Goal: Task Accomplishment & Management: Use online tool/utility

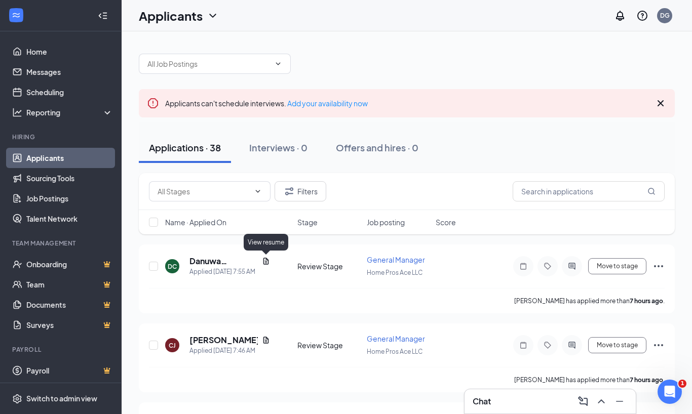
click at [262, 264] on icon "Document" at bounding box center [266, 261] width 8 height 8
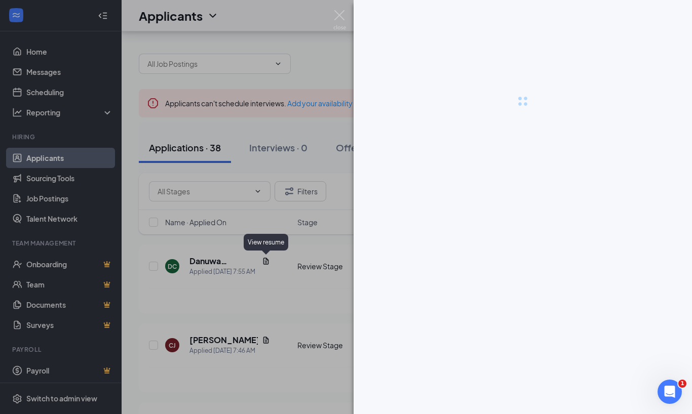
scroll to position [27, 0]
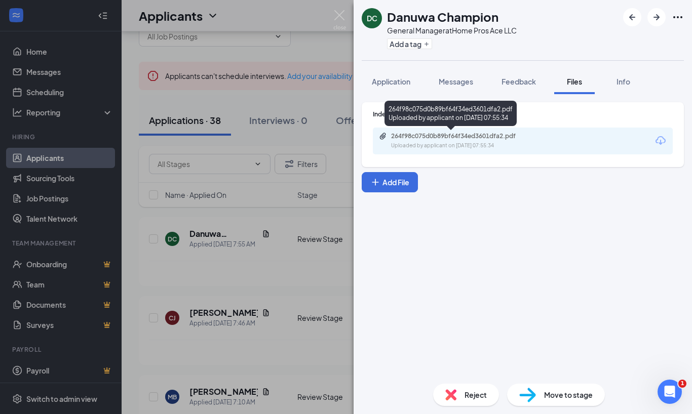
click at [438, 134] on div "264f98c075d0b89bf64f34ed3601dfa2.pdf" at bounding box center [462, 136] width 142 height 8
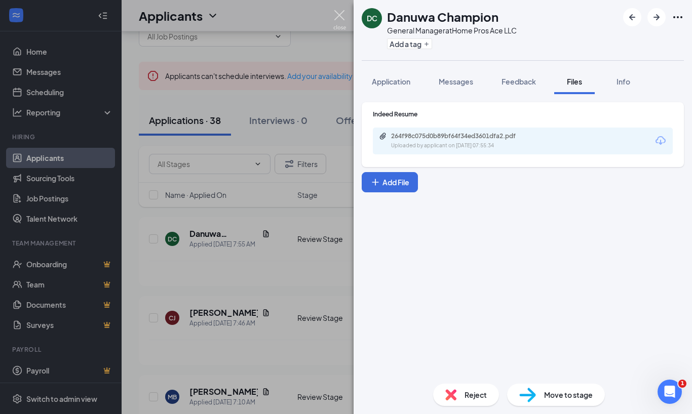
click at [340, 15] on img at bounding box center [339, 20] width 13 height 20
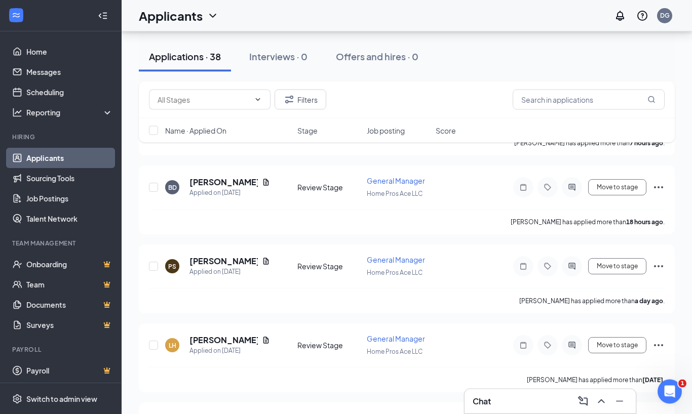
scroll to position [316, 0]
click at [262, 258] on icon "Document" at bounding box center [266, 261] width 8 height 8
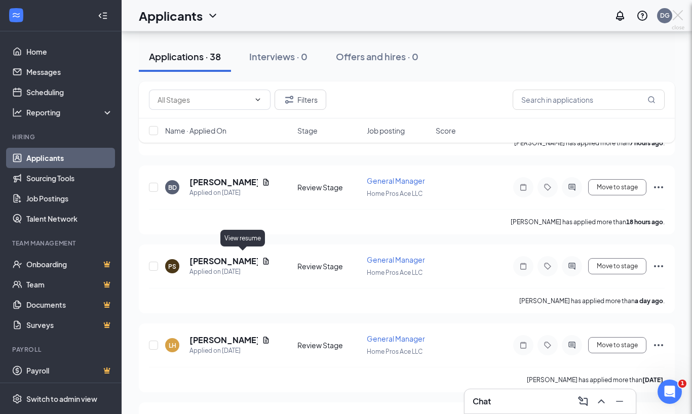
scroll to position [350, 0]
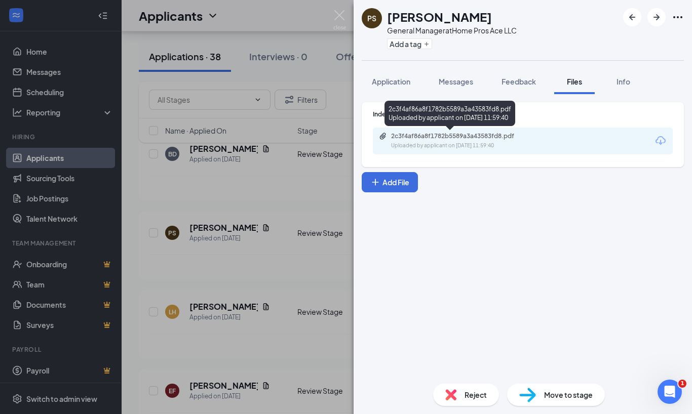
click at [489, 141] on div "2c3f4af86a8f1782b5589a3a43583fd8.pdf Uploaded by applicant on [DATE] 11:59:40" at bounding box center [461, 141] width 164 height 18
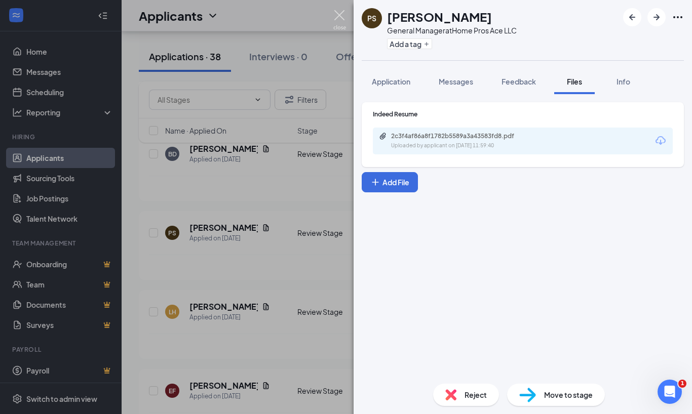
click at [336, 17] on img at bounding box center [339, 20] width 13 height 20
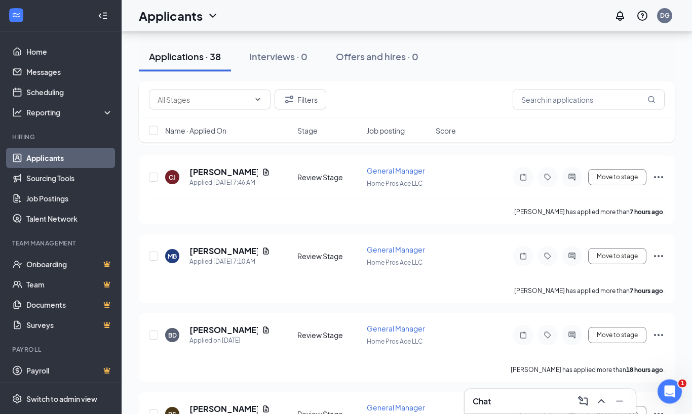
scroll to position [168, 0]
click at [262, 330] on icon "Document" at bounding box center [266, 330] width 8 height 8
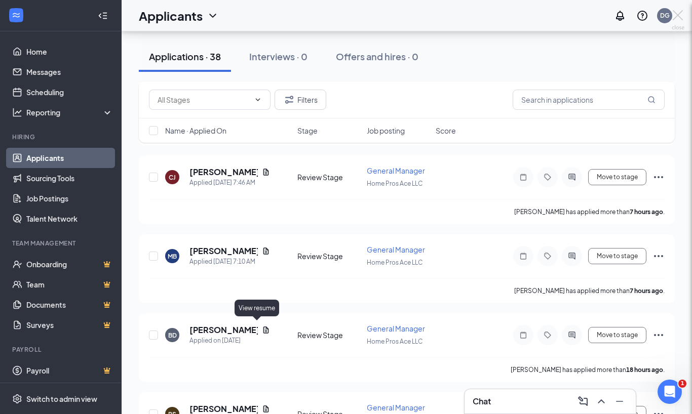
scroll to position [202, 0]
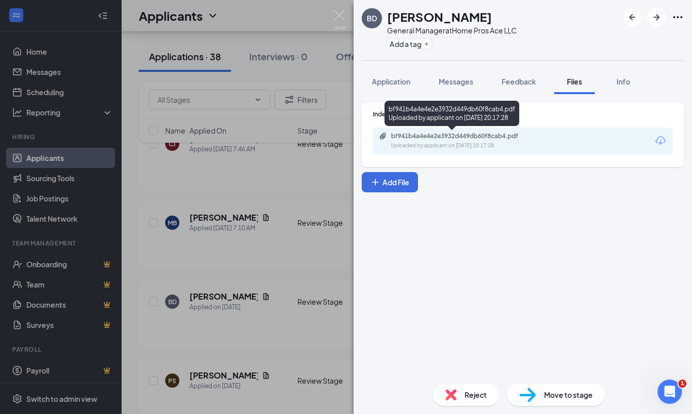
click at [426, 144] on div "Uploaded by applicant on [DATE] 20:17:28" at bounding box center [467, 146] width 152 height 8
click at [345, 15] on img at bounding box center [339, 20] width 13 height 20
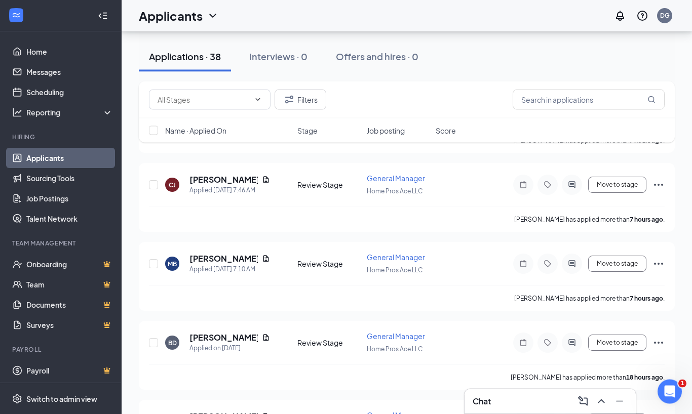
scroll to position [161, 0]
click at [262, 255] on icon "Document" at bounding box center [266, 259] width 8 height 8
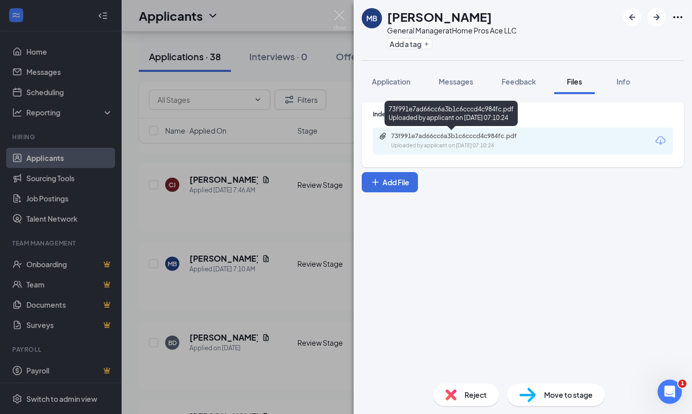
click at [441, 136] on div "73f991e7ad66cc6a3b1c6cccd4c984fc.pdf" at bounding box center [462, 136] width 142 height 8
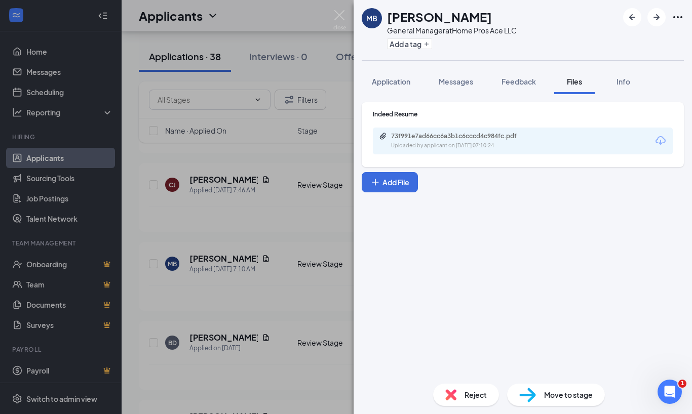
click at [338, 15] on img at bounding box center [339, 20] width 13 height 20
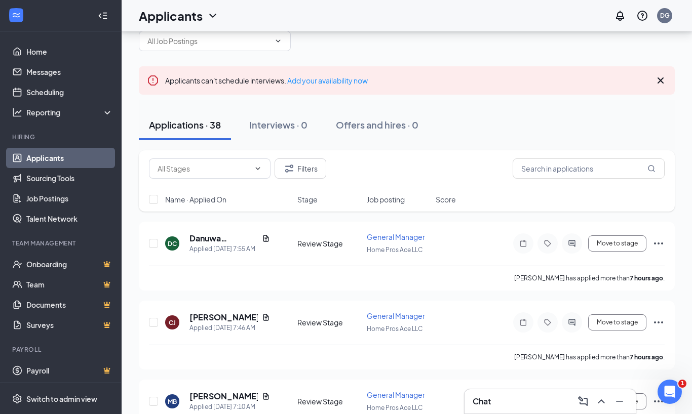
scroll to position [8, 0]
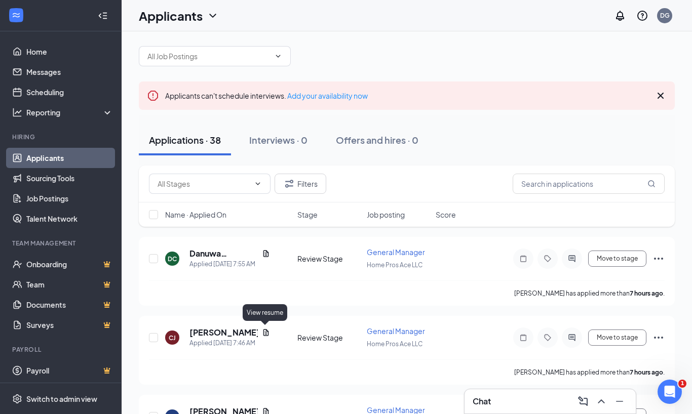
click at [267, 330] on icon "Document" at bounding box center [266, 332] width 6 height 7
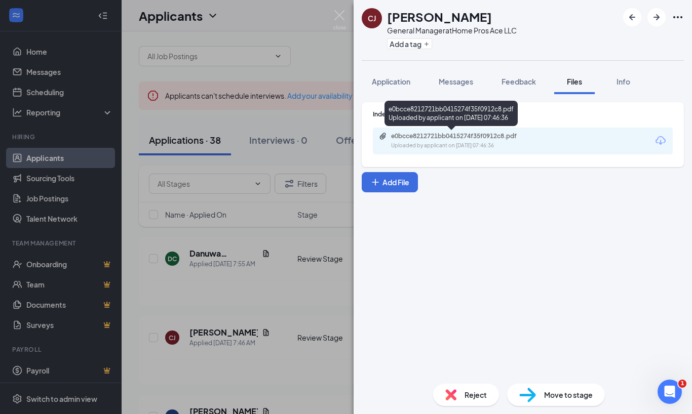
click at [393, 148] on div "Uploaded by applicant on [DATE] 07:46:36" at bounding box center [467, 146] width 152 height 8
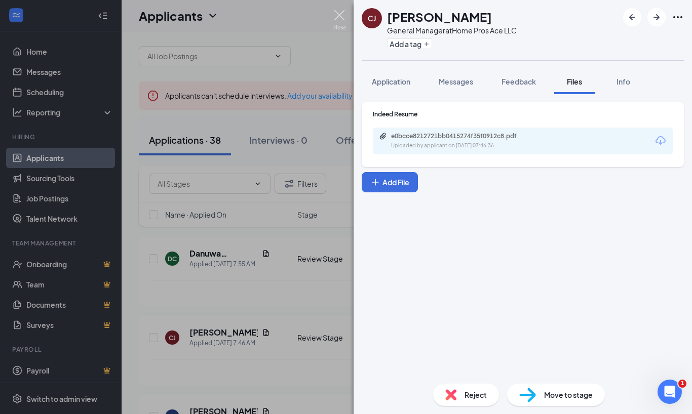
click at [343, 20] on img at bounding box center [339, 20] width 13 height 20
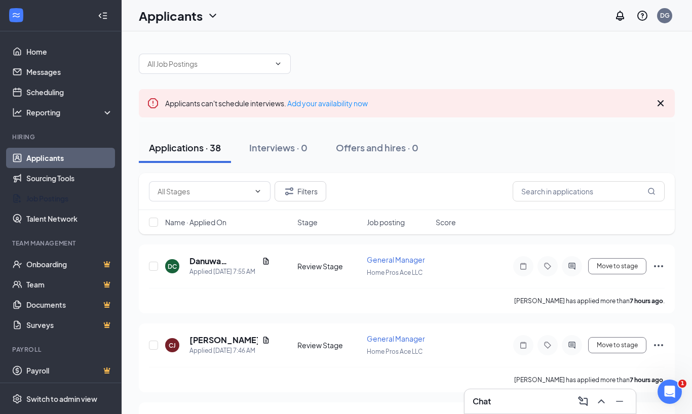
click at [33, 203] on link "Job Postings" at bounding box center [69, 198] width 87 height 20
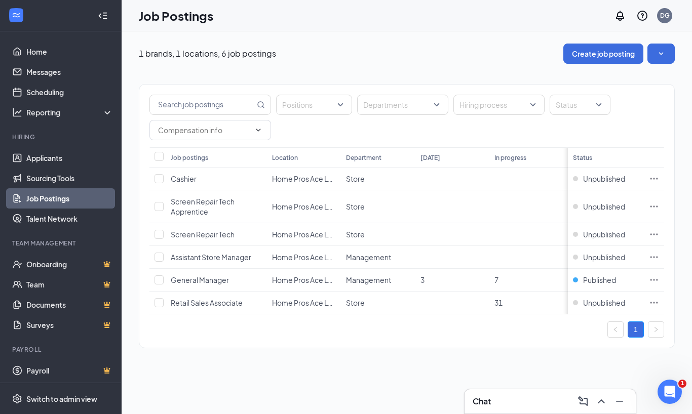
click at [422, 282] on span "3" at bounding box center [422, 280] width 4 height 9
click at [158, 279] on input "checkbox" at bounding box center [159, 280] width 9 height 9
checkbox input "true"
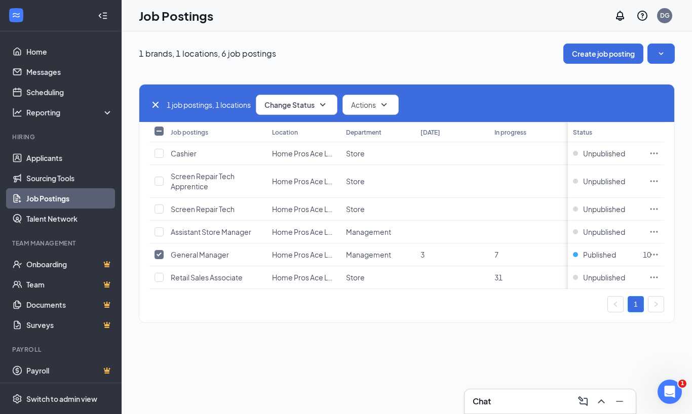
click at [46, 165] on link "Applicants" at bounding box center [69, 158] width 87 height 20
